Goal: Task Accomplishment & Management: Manage account settings

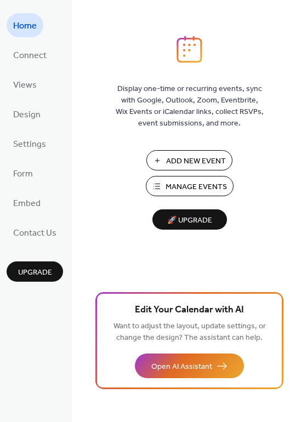
click at [177, 190] on span "Manage Events" at bounding box center [196, 188] width 61 height 12
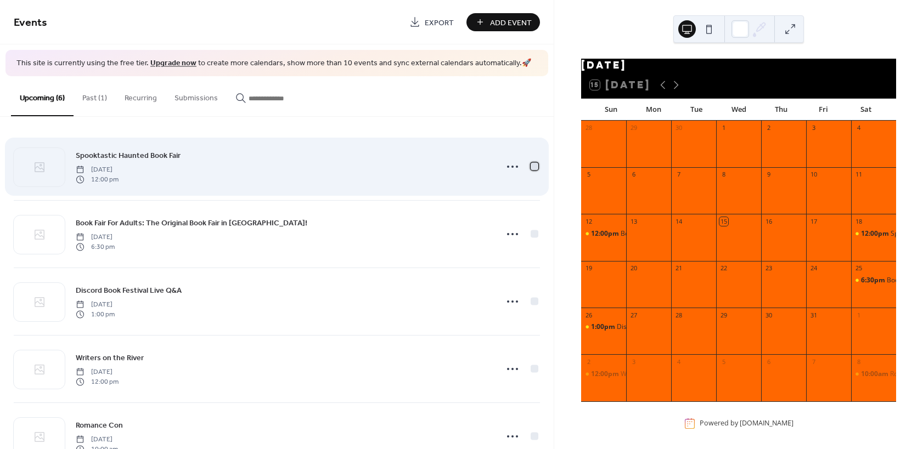
click at [533, 165] on div at bounding box center [534, 166] width 8 height 8
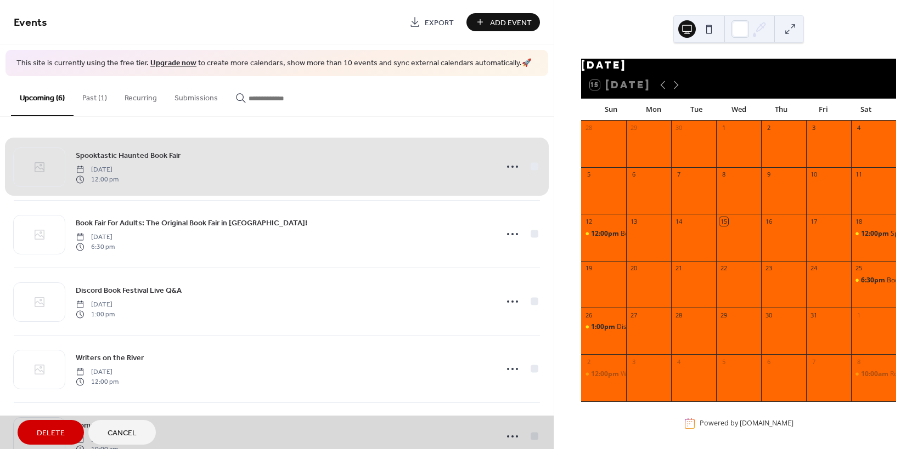
click at [534, 165] on div "Spooktastic Haunted Book Fair Saturday, October 18, 2025 12:00 pm" at bounding box center [277, 166] width 526 height 67
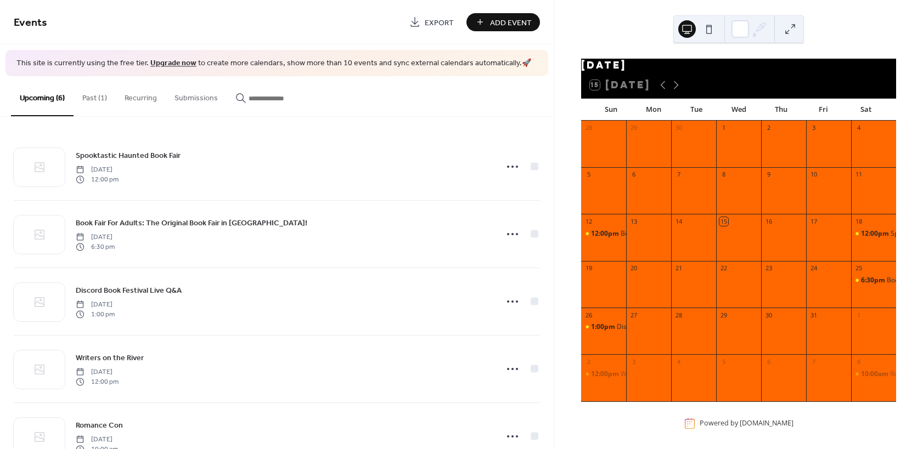
click at [97, 95] on button "Past (1)" at bounding box center [95, 95] width 42 height 39
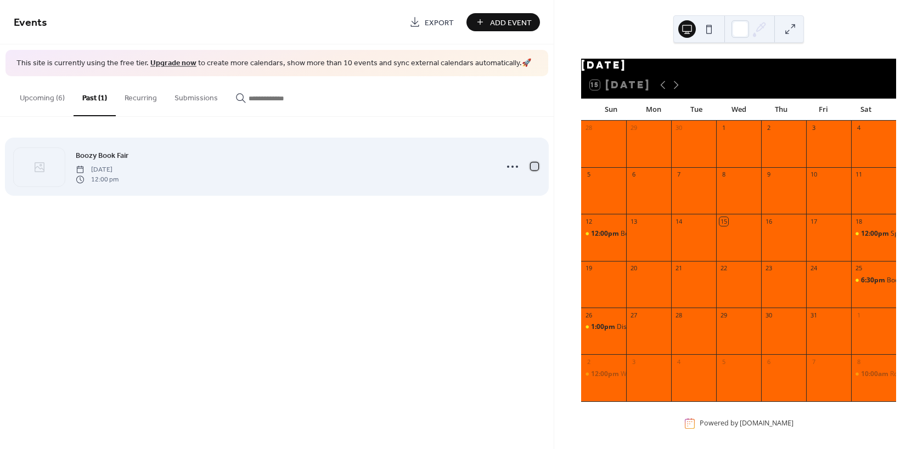
click at [535, 166] on div at bounding box center [534, 166] width 8 height 8
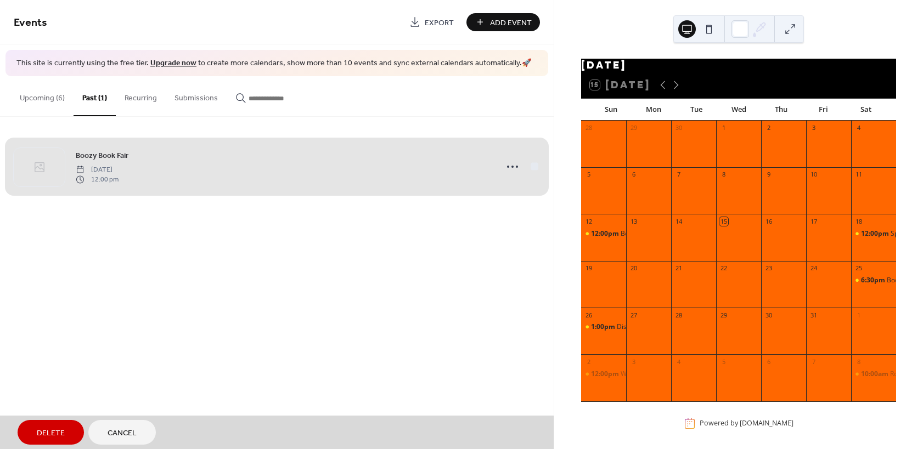
click at [53, 434] on span "Delete" at bounding box center [51, 434] width 28 height 12
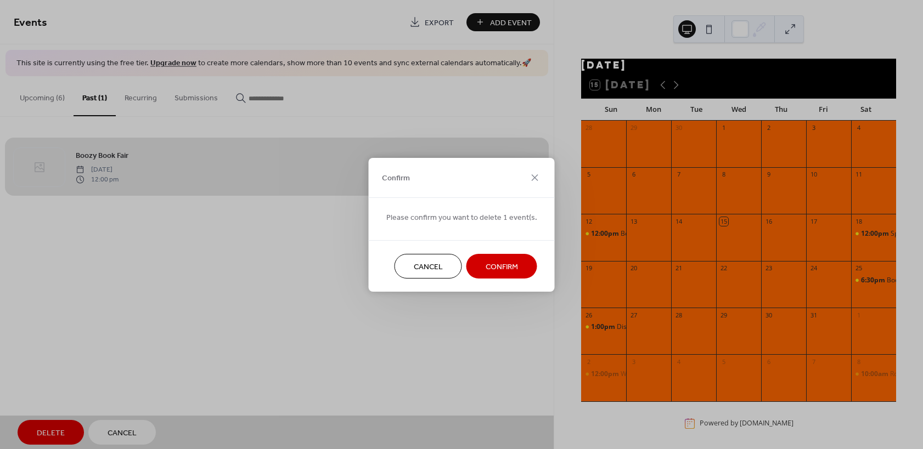
click at [501, 261] on span "Confirm" at bounding box center [501, 267] width 32 height 12
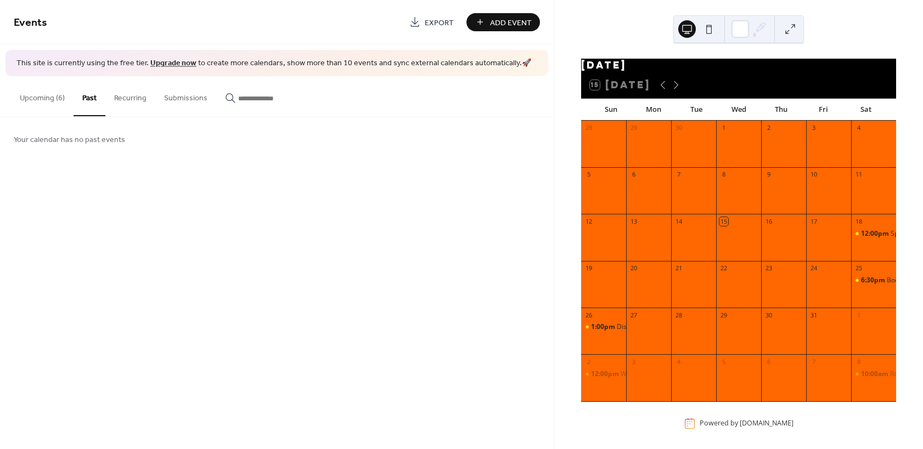
click at [61, 95] on button "Upcoming (6)" at bounding box center [42, 95] width 63 height 39
